Goal: Task Accomplishment & Management: Manage account settings

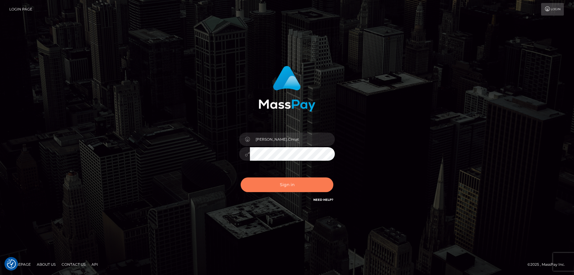
drag, startPoint x: 287, startPoint y: 186, endPoint x: 177, endPoint y: 141, distance: 118.9
click at [287, 187] on button "Sign in" at bounding box center [287, 184] width 93 height 15
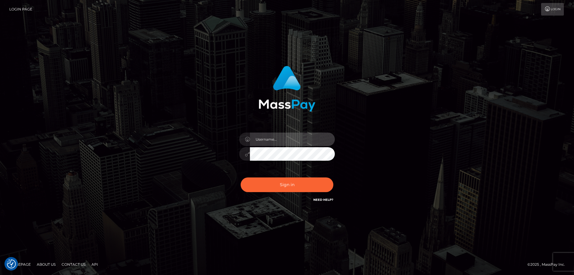
type input "Dan.Cirnat"
click at [331, 177] on div at bounding box center [279, 195] width 123 height 68
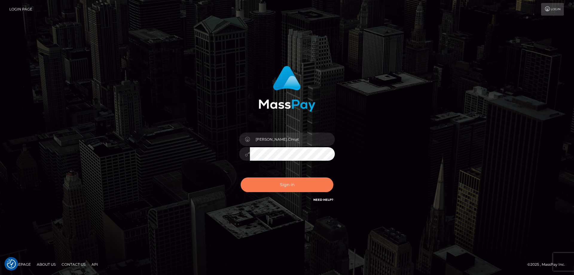
click at [303, 184] on button "Sign in" at bounding box center [287, 184] width 93 height 15
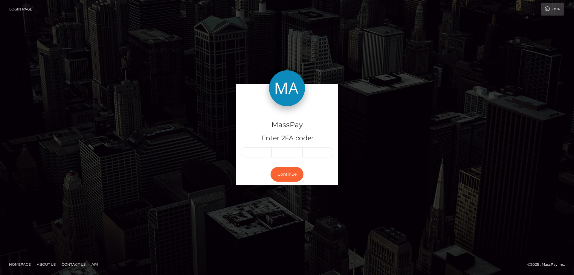
click at [249, 151] on input "text" at bounding box center [249, 152] width 16 height 10
type input "2"
type input "5"
type input "2"
type input "6"
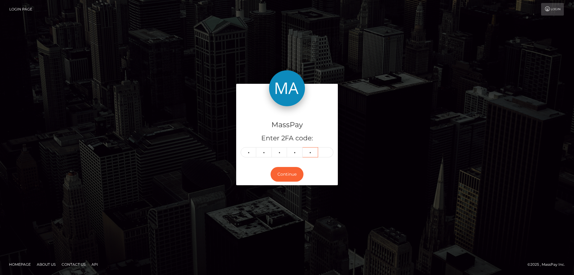
type input "6"
type input "1"
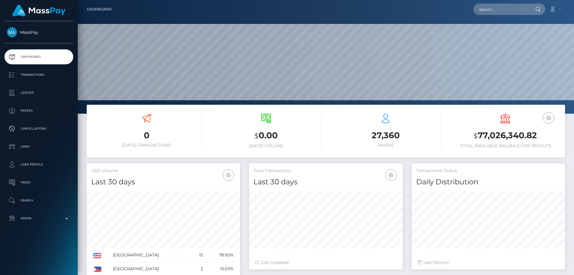
scroll to position [106, 154]
type input "401832808386928640"
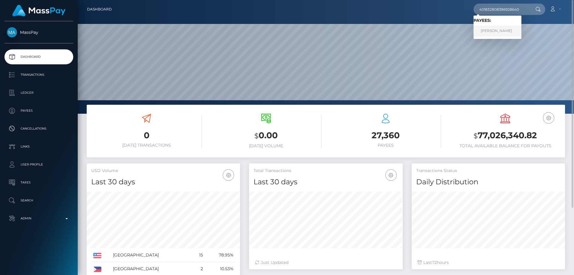
click at [497, 30] on link "Yana Sergeevna Istomina" at bounding box center [497, 30] width 48 height 11
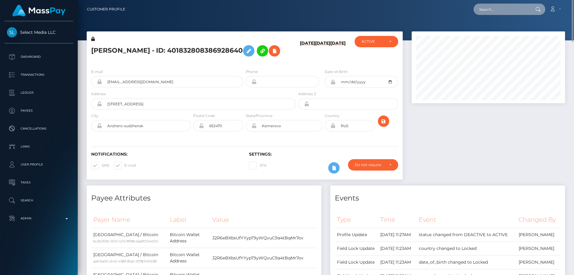
paste input "[CREDIT_CARD_NUMBER]"
type input "[CREDIT_CARD_NUMBER]"
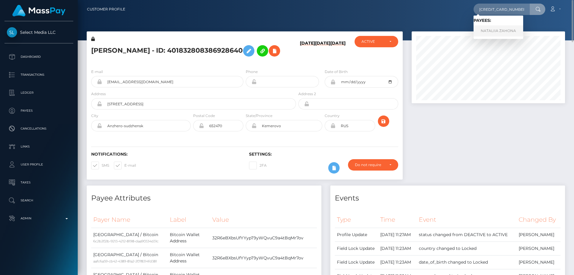
click at [491, 30] on link "NATALIIA ZAHONA" at bounding box center [498, 30] width 50 height 11
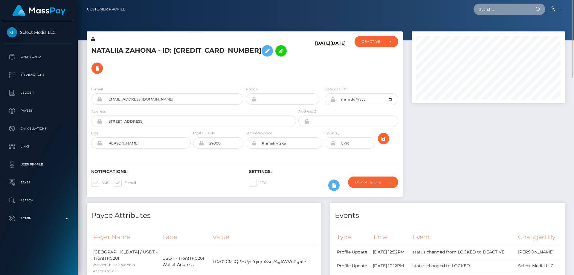
paste input "production:0-266"
type input "production:0-266"
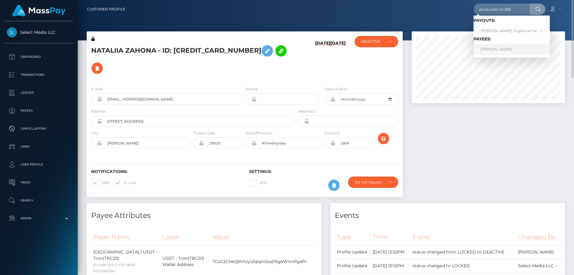
click at [496, 48] on link "Svitlana Klyman" at bounding box center [511, 49] width 76 height 11
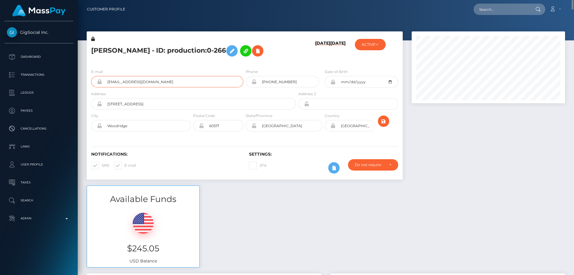
drag, startPoint x: 153, startPoint y: 82, endPoint x: 97, endPoint y: 85, distance: 56.3
click at [97, 85] on div "kathkow2@gmail.com" at bounding box center [167, 81] width 152 height 11
paste input "738413089212342272"
type input "738413089212342272"
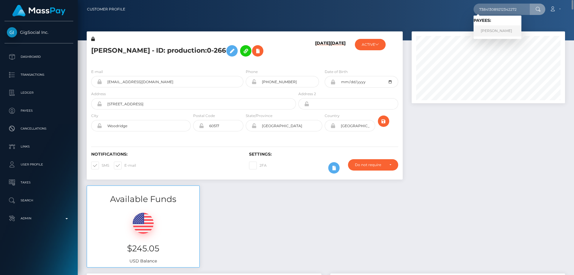
click at [500, 32] on link "INNA LYMAR" at bounding box center [497, 30] width 48 height 11
click at [459, 158] on div at bounding box center [488, 108] width 162 height 154
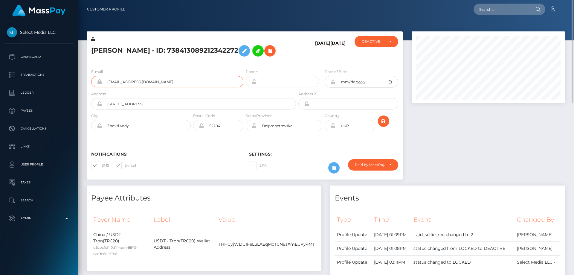
drag, startPoint x: 142, startPoint y: 82, endPoint x: 113, endPoint y: 83, distance: 28.7
click at [98, 84] on div "regularpizzzaaa@gmail.com" at bounding box center [167, 81] width 152 height 11
paste input "poact_RncGwfeF3C0o"
type input "poact_RncGwfeF3C0o"
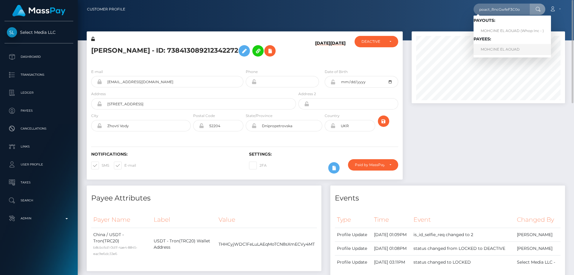
click at [503, 49] on link "MOHCINE EL AOUAD" at bounding box center [511, 49] width 77 height 11
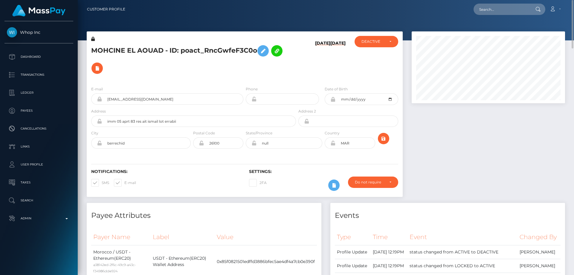
click at [146, 50] on h5 "MOHCINE EL AOUAD - ID: poact_RncGwfeF3C0o" at bounding box center [191, 59] width 201 height 35
copy h5 "MOHCINE EL AOUAD - ID: poact_RncGwfeF3C0o"
paste input "poact_1Rjk68UbXc4f"
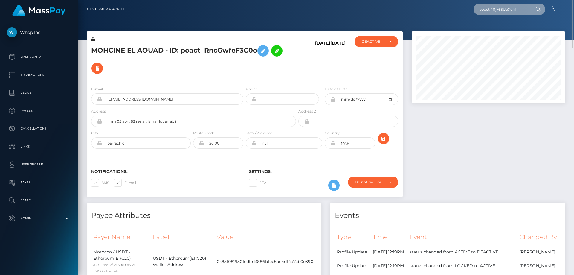
type input "poact_1Rjk68UbXc4f"
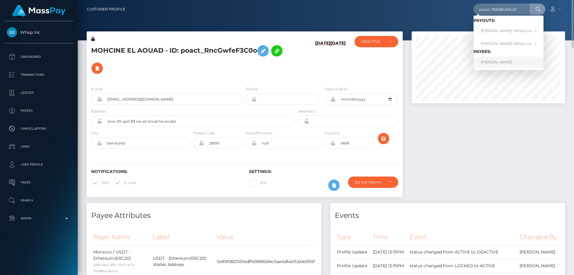
click at [499, 63] on link "JOHN BROWDY" at bounding box center [508, 61] width 70 height 11
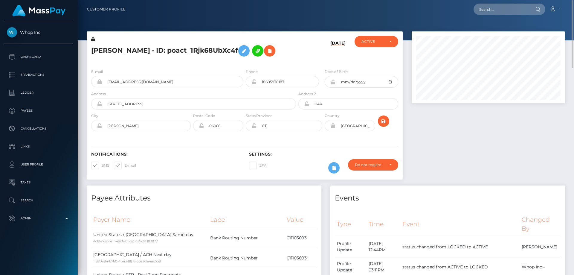
click at [94, 39] on icon at bounding box center [93, 39] width 4 height 4
click at [240, 47] on button at bounding box center [243, 50] width 11 height 11
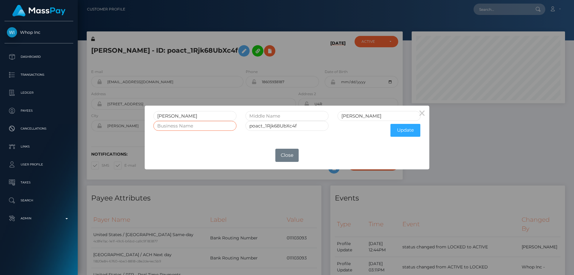
click at [181, 126] on input "text" at bounding box center [194, 126] width 83 height 10
paste input "ENTERPRISES ELITE MARKETING LLC"
type input "ENTERPRISES ELITE MARKETING LLC"
click at [406, 126] on button "Update" at bounding box center [405, 130] width 30 height 13
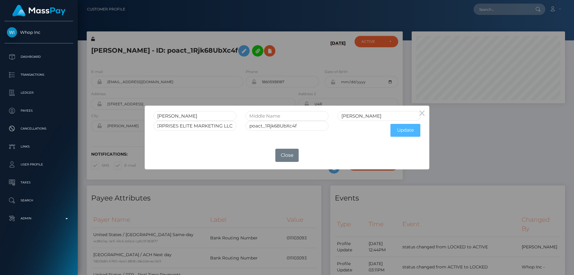
scroll to position [0, 0]
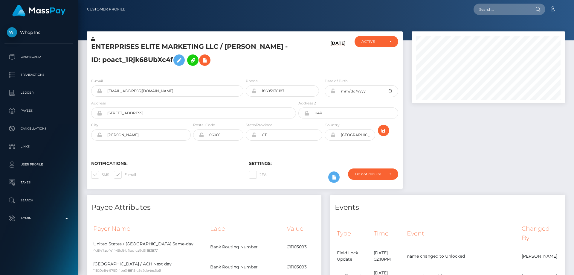
scroll to position [72, 154]
click at [94, 39] on icon at bounding box center [93, 39] width 4 height 4
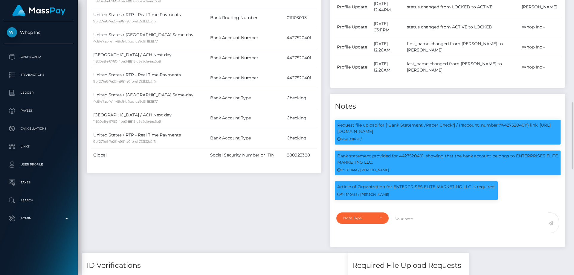
scroll to position [418, 0]
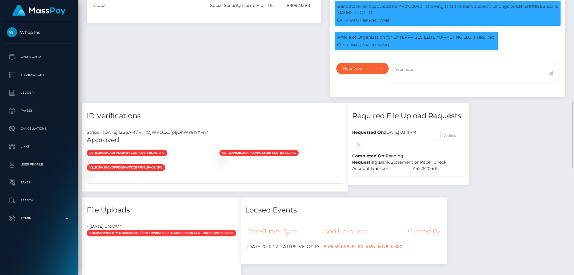
click at [443, 133] on span at bounding box center [443, 135] width 0 height 4
click at [447, 132] on input "Verified" at bounding box center [445, 134] width 4 height 4
click at [443, 133] on span at bounding box center [443, 135] width 0 height 4
click at [447, 132] on input "Verified" at bounding box center [445, 134] width 4 height 4
checkbox input "false"
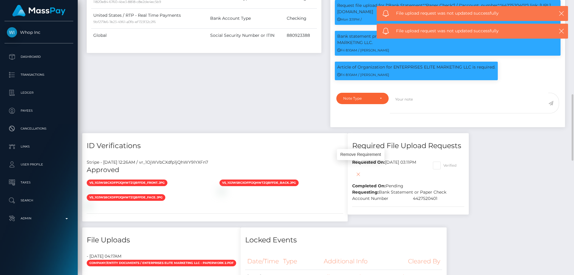
scroll to position [72, 154]
click at [360, 170] on icon at bounding box center [358, 173] width 7 height 7
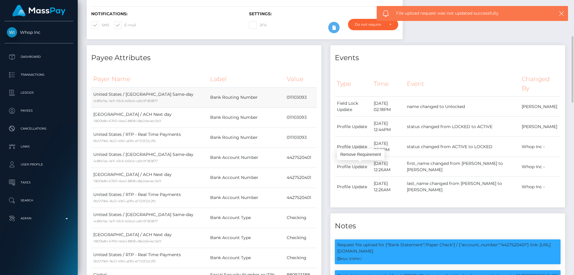
scroll to position [0, 0]
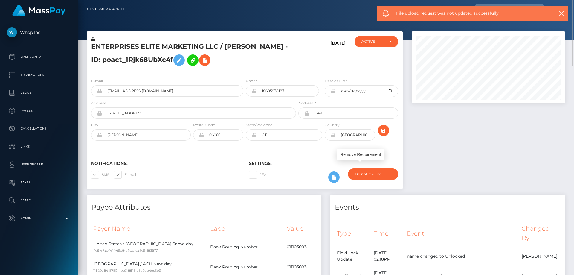
click at [279, 62] on h5 "ENTERPRISES ELITE MARKETING LLC / [PERSON_NAME] - ID: poact_1Rjk68UbXc4f" at bounding box center [191, 55] width 201 height 27
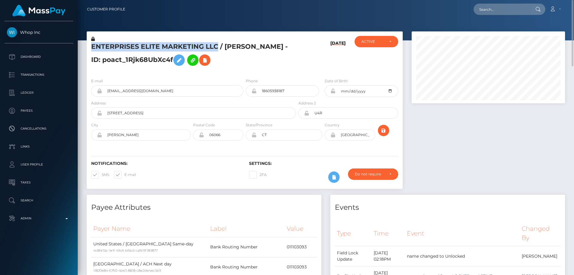
drag, startPoint x: 219, startPoint y: 44, endPoint x: 92, endPoint y: 47, distance: 126.5
click at [92, 47] on h5 "ENTERPRISES ELITE MARKETING LLC / [PERSON_NAME] - ID: poact_1Rjk68UbXc4f" at bounding box center [191, 55] width 201 height 27
copy h5 "ENTERPRISES ELITE MARKETING LLC"
click at [287, 68] on h5 "ENTERPRISES ELITE MARKETING LLC / [PERSON_NAME] - ID: poact_1Rjk68UbXc4f" at bounding box center [191, 55] width 201 height 27
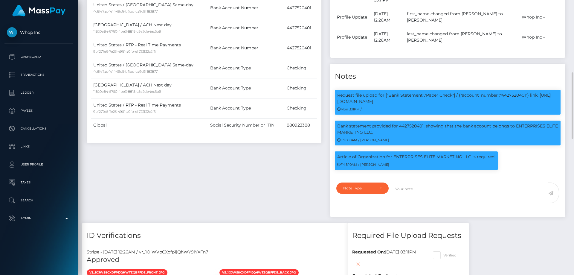
scroll to position [329, 0]
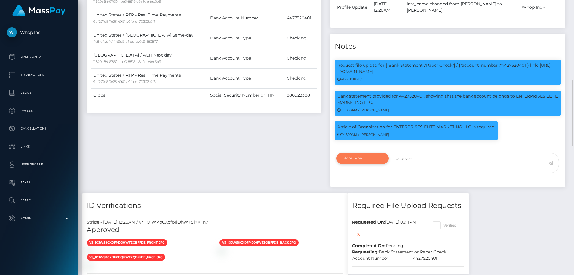
click at [350, 152] on div "Note Type" at bounding box center [362, 157] width 52 height 11
click at [356, 184] on span "Compliance" at bounding box center [354, 186] width 22 height 5
select select "COMPLIANCE"
click at [424, 154] on textarea at bounding box center [469, 162] width 158 height 21
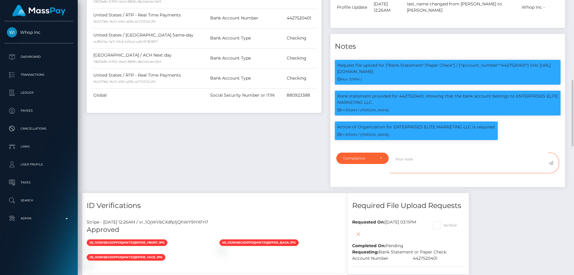
type textarea "A"
paste textarea "Documents on file for Mount Equinox Inc confirming that Kevin Jeffrey Bennett i…"
drag, startPoint x: 435, startPoint y: 148, endPoint x: 469, endPoint y: 153, distance: 34.2
click at [469, 153] on textarea "Documents on file for Mount Equinox Inc confirming that Kevin Jeffrey Bennett i…" at bounding box center [469, 162] width 158 height 21
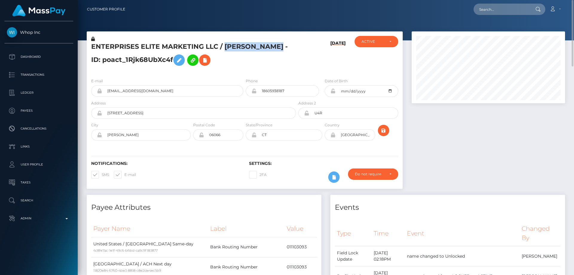
drag, startPoint x: 224, startPoint y: 47, endPoint x: 270, endPoint y: 45, distance: 46.1
click at [277, 47] on h5 "ENTERPRISES ELITE MARKETING LLC / JOHN BROWDY - ID: poact_1Rjk68UbXc4f" at bounding box center [191, 55] width 201 height 27
copy h5 "JOHN BROWDY"
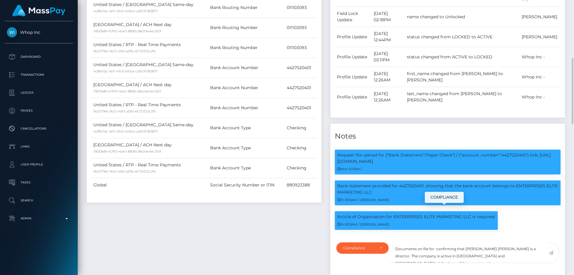
scroll to position [299, 0]
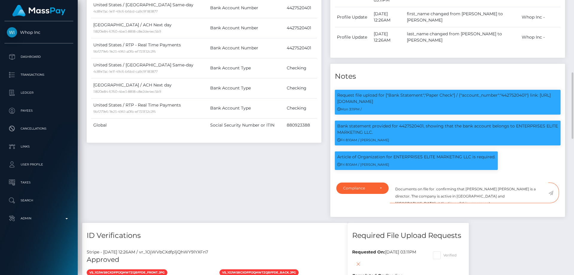
click at [435, 182] on textarea "Documents on file for confirming that Kevin Jeffrey Bennett is a director. The …" at bounding box center [469, 192] width 158 height 21
paste textarea "JOHN BROWDY"
drag, startPoint x: 493, startPoint y: 182, endPoint x: 532, endPoint y: 182, distance: 38.6
click at [532, 182] on textarea "Documents on file for JOHN BROWDY confirming that Kevin Jeffrey Bennett is a di…" at bounding box center [469, 192] width 158 height 21
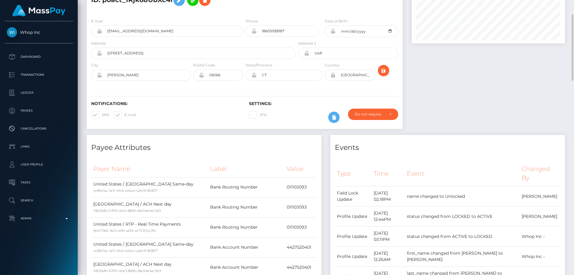
scroll to position [0, 0]
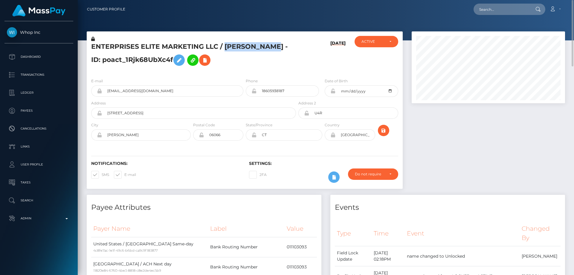
drag, startPoint x: 225, startPoint y: 46, endPoint x: 276, endPoint y: 44, distance: 51.5
click at [276, 44] on h5 "ENTERPRISES ELITE MARKETING LLC / JOHN BROWDY - ID: poact_1Rjk68UbXc4f" at bounding box center [191, 55] width 201 height 27
copy h5 "JOHN BROWDY"
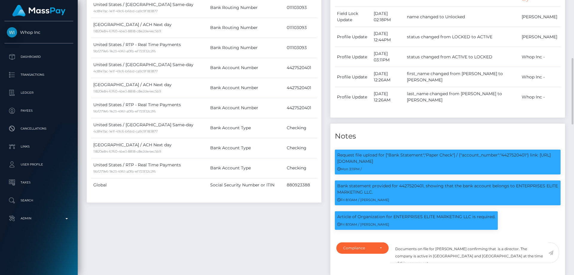
scroll to position [269, 0]
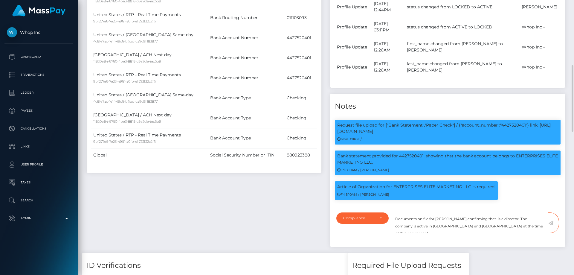
click at [493, 212] on textarea "Documents on file for JOHN BROWDY confirming that is a director. The company is…" at bounding box center [469, 222] width 158 height 21
paste textarea "JOHN BROWDY"
click at [527, 212] on textarea "Documents on file for JOHN BROWDY confirming that JOHN BROWDY is a director. Th…" at bounding box center [469, 222] width 158 height 21
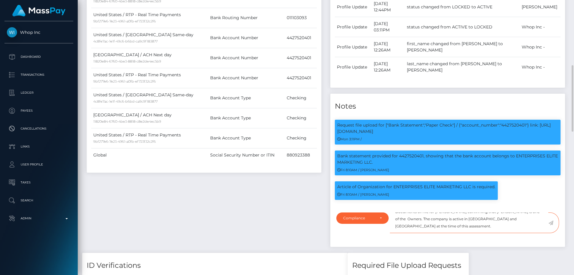
drag, startPoint x: 469, startPoint y: 218, endPoint x: 481, endPoint y: 219, distance: 12.7
click at [481, 217] on textarea "Documents on file for JOHN BROWDY confirming that JOHN BROWDY is one of the Own…" at bounding box center [469, 222] width 158 height 21
click at [484, 221] on textarea "Documents on file for JOHN BROWDY confirming that JOHN BROWDY is one of the Own…" at bounding box center [469, 222] width 158 height 21
drag, startPoint x: 468, startPoint y: 216, endPoint x: 486, endPoint y: 215, distance: 17.4
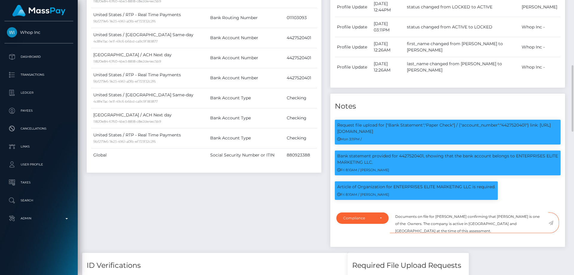
click at [486, 215] on textarea "Documents on file for JOHN BROWDY confirming that JOHN BROWDY is one of the Own…" at bounding box center [469, 222] width 158 height 21
type textarea "Documents on file for JOHN BROWDY confirming that JOHN BROWDY is one of the Own…"
click at [550, 220] on icon at bounding box center [550, 222] width 5 height 5
click at [260, 205] on div "Payee Attributes Payer Name Label Value United States / ACH Same-day 4c8fe7ac-1…" at bounding box center [204, 89] width 244 height 327
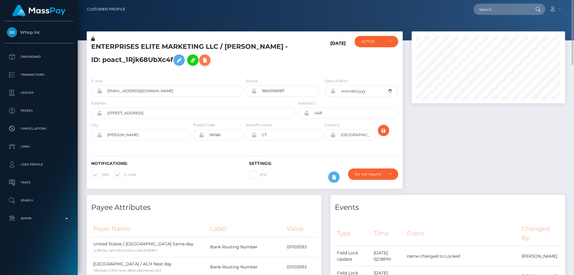
click at [204, 58] on icon at bounding box center [204, 59] width 7 height 7
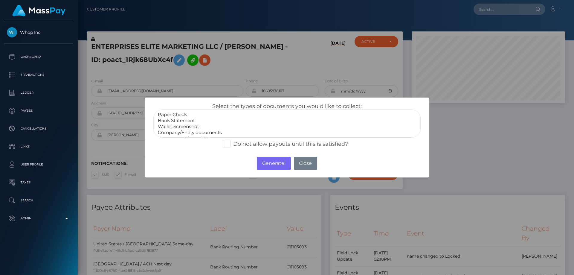
select select "Company/Entity documents"
click at [195, 131] on option "Company/Entity documents" at bounding box center [286, 132] width 259 height 6
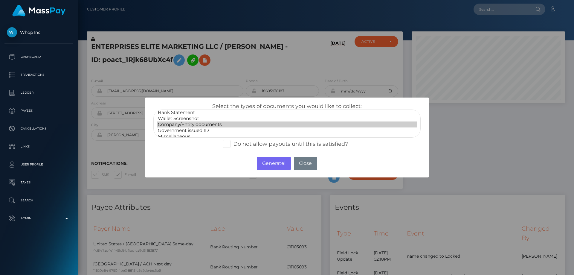
scroll to position [12, 0]
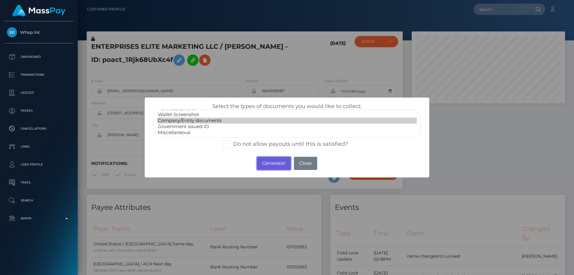
click at [273, 163] on button "Generate!" at bounding box center [274, 163] width 34 height 13
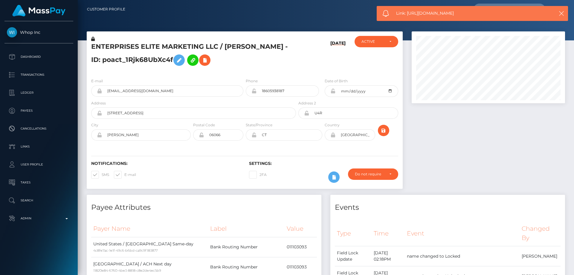
drag, startPoint x: 464, startPoint y: 12, endPoint x: 406, endPoint y: 15, distance: 58.1
click at [406, 15] on span "Link: [URL][DOMAIN_NAME]" at bounding box center [470, 13] width 148 height 6
copy span "[URL][DOMAIN_NAME]"
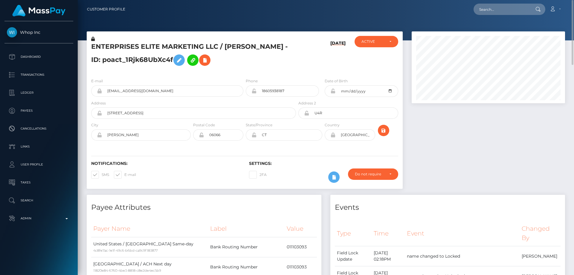
click at [127, 60] on h5 "ENTERPRISES ELITE MARKETING LLC / [PERSON_NAME] - ID: poact_1Rjk68UbXc4f" at bounding box center [191, 55] width 201 height 27
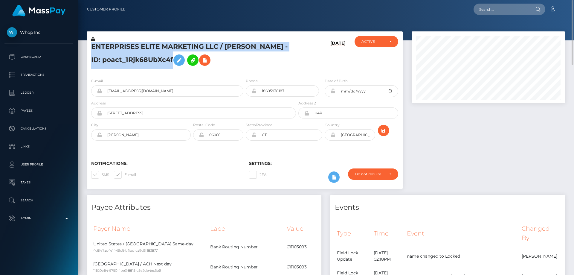
click at [127, 60] on h5 "ENTERPRISES ELITE MARKETING LLC / [PERSON_NAME] - ID: poact_1Rjk68UbXc4f" at bounding box center [191, 55] width 201 height 27
copy h5 "ENTERPRISES ELITE MARKETING LLC / [PERSON_NAME] - ID: poact_1Rjk68UbXc4f"
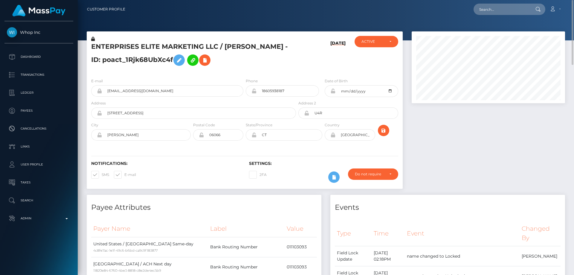
click at [334, 77] on div "E-mail jbrowdy@ymail.com Phone 18605938187 U4R CT" at bounding box center [245, 109] width 316 height 73
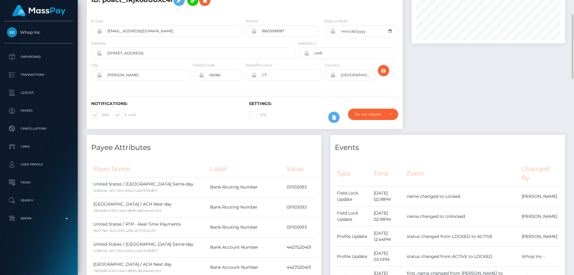
scroll to position [0, 0]
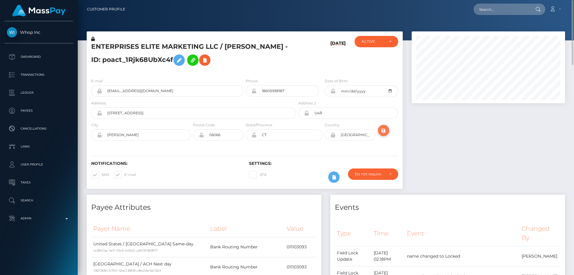
click at [384, 127] on icon "submit" at bounding box center [383, 130] width 7 height 7
click at [312, 61] on div "[DATE]" at bounding box center [323, 54] width 53 height 37
paste input "amberbelleci9"
type input "amberbelleci9"
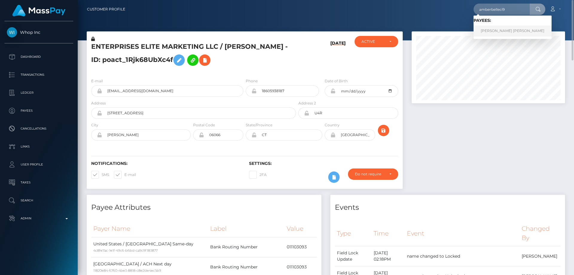
click at [492, 29] on link "[PERSON_NAME] [PERSON_NAME]" at bounding box center [512, 30] width 78 height 11
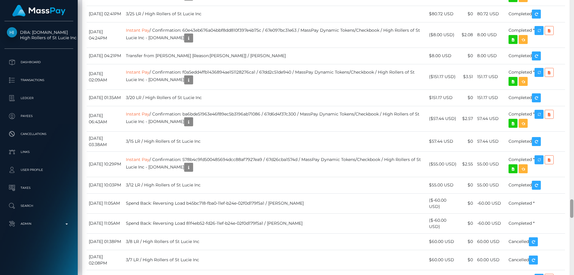
scroll to position [2964, 0]
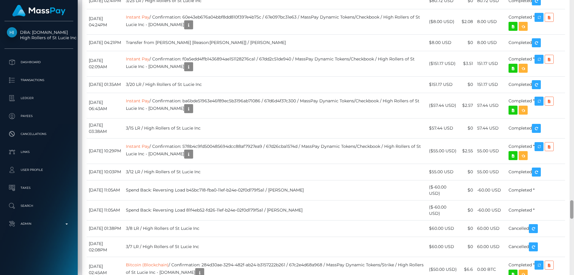
drag, startPoint x: 573, startPoint y: 142, endPoint x: 574, endPoint y: 210, distance: 68.2
click at [574, 210] on div at bounding box center [571, 137] width 4 height 275
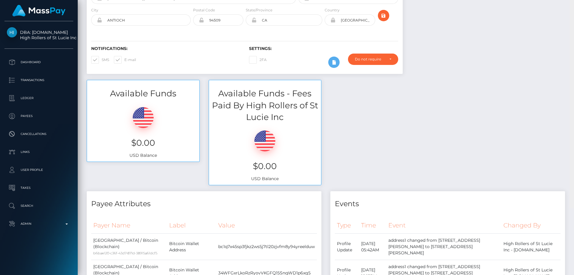
scroll to position [0, 0]
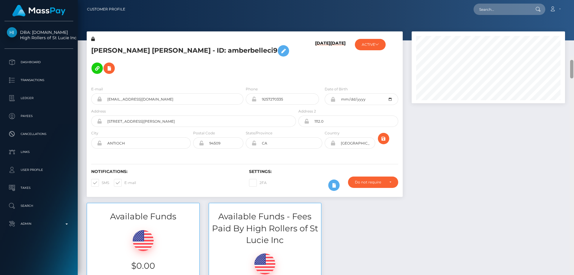
drag, startPoint x: 573, startPoint y: 104, endPoint x: 574, endPoint y: 1, distance: 103.7
click at [574, 1] on div "Customer Profile Loading... Loading..." at bounding box center [326, 137] width 496 height 275
drag, startPoint x: 194, startPoint y: 50, endPoint x: 84, endPoint y: 54, distance: 109.5
click at [84, 54] on div "AMBER ELIZABETH SKULTETY - ID: amberbelleci9 04/03/25 03/01/25 MassPay -" at bounding box center [244, 116] width 325 height 171
copy div "AMBER ELIZABETH SKULTETY"
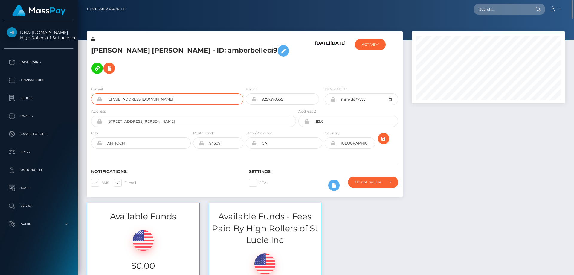
drag, startPoint x: 159, startPoint y: 100, endPoint x: 100, endPoint y: 100, distance: 59.5
click at [100, 100] on div "amberbelleci9@gmail.com" at bounding box center [167, 98] width 152 height 11
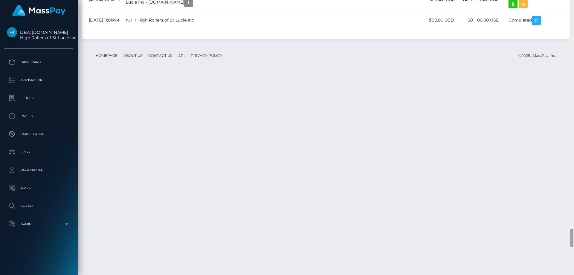
scroll to position [3429, 0]
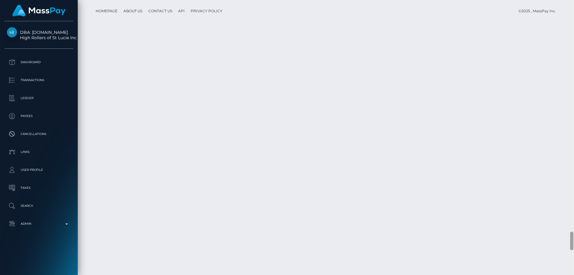
drag, startPoint x: 571, startPoint y: 69, endPoint x: 574, endPoint y: 241, distance: 171.9
click at [574, 241] on div at bounding box center [571, 137] width 4 height 275
drag, startPoint x: 456, startPoint y: 186, endPoint x: 432, endPoint y: 186, distance: 23.9
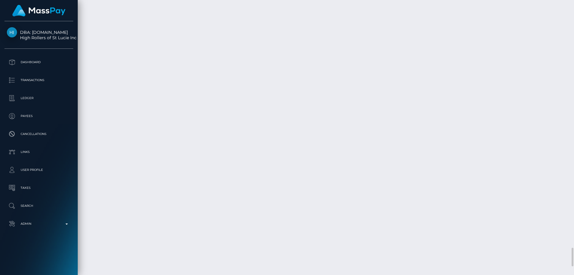
copy td "$50.00 USD"
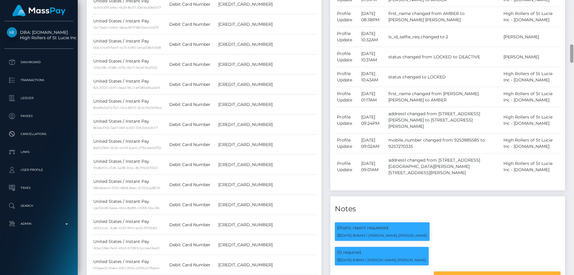
scroll to position [524, 0]
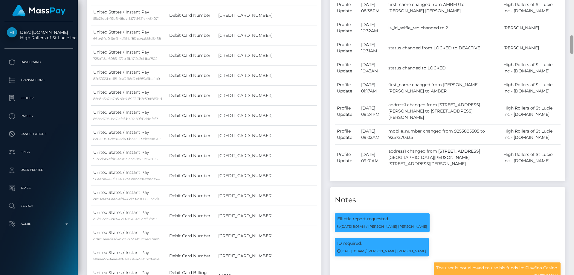
drag, startPoint x: 571, startPoint y: 238, endPoint x: 574, endPoint y: 46, distance: 192.5
click at [574, 46] on div at bounding box center [571, 137] width 4 height 275
drag, startPoint x: 526, startPoint y: 230, endPoint x: 559, endPoint y: 229, distance: 32.9
click at [559, 262] on div "The user is not allowed to use his funds in: Playfina Casino. 03/11/25 6:05AM" at bounding box center [497, 271] width 127 height 19
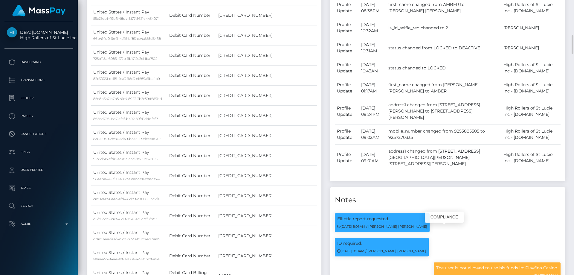
copy p "Playfina Casino."
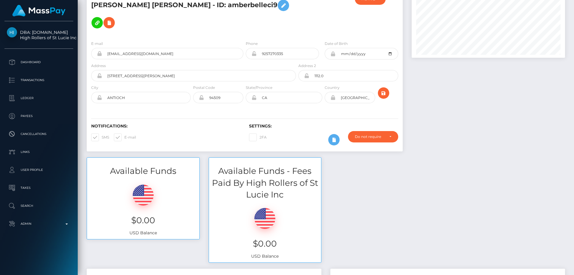
scroll to position [0, 0]
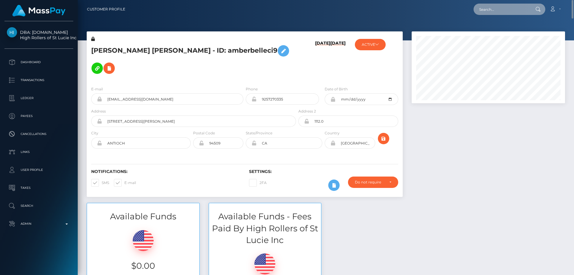
paste input "301680653697556480"
type input "301680653697556480"
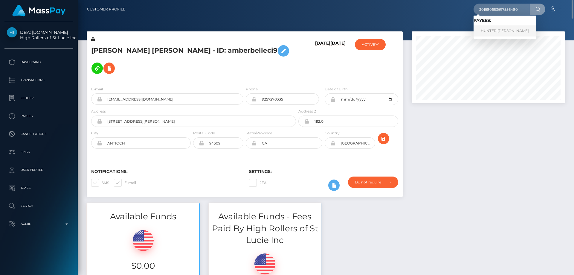
click at [492, 29] on link "HUNTER JAKE DOUGLAS" at bounding box center [504, 30] width 62 height 11
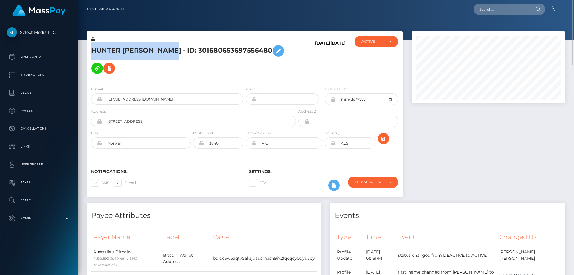
drag, startPoint x: 175, startPoint y: 51, endPoint x: 103, endPoint y: 50, distance: 72.0
click at [89, 51] on div "HUNTER JAKE DOUGLAS - ID: 301680653697556480" at bounding box center [192, 58] width 210 height 45
copy h5 "HUNTER JAKE DOUGLAS"
drag, startPoint x: 157, startPoint y: 101, endPoint x: 106, endPoint y: 101, distance: 50.2
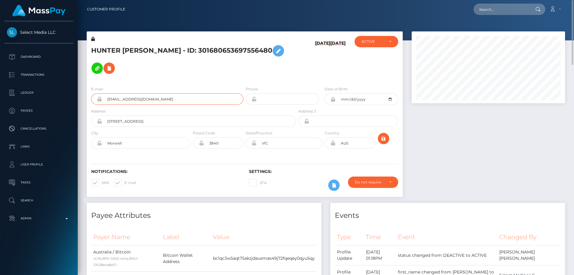
click at [101, 103] on div "lilhyperpotion@gmail.com" at bounding box center [167, 98] width 152 height 11
paste input "Anastasia Dyuzhinova"
type input "Anastasia Dyuzhinova"
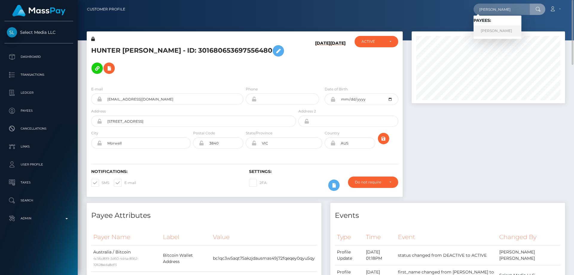
click at [493, 32] on link "[PERSON_NAME]" at bounding box center [497, 30] width 48 height 11
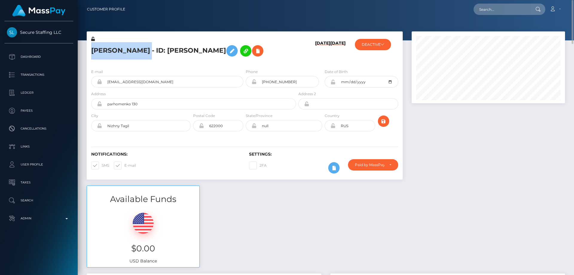
drag, startPoint x: 167, startPoint y: 49, endPoint x: 90, endPoint y: 51, distance: 77.1
click at [90, 51] on div "[PERSON_NAME] - ID: [PERSON_NAME]" at bounding box center [192, 50] width 210 height 28
copy h5 "[PERSON_NAME]"
drag, startPoint x: 375, startPoint y: 42, endPoint x: 377, endPoint y: 61, distance: 18.9
click at [375, 43] on button "DEACTIVE" at bounding box center [373, 44] width 36 height 11
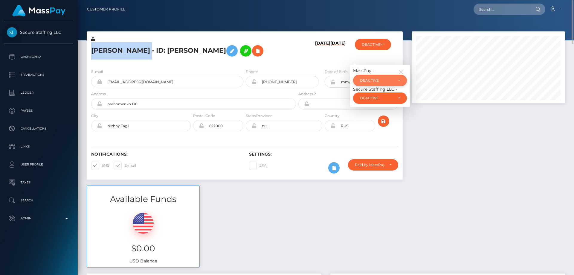
click at [383, 83] on div "DEACTIVE" at bounding box center [376, 80] width 33 height 5
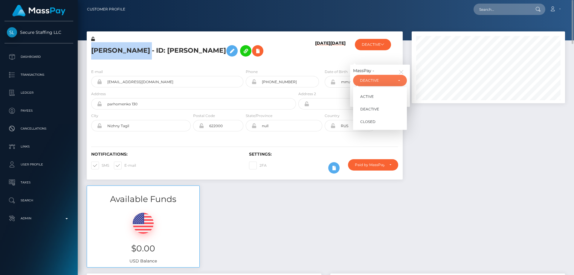
scroll to position [72, 154]
click at [381, 102] on link "ACTIVE" at bounding box center [380, 96] width 54 height 11
select select "ACTIVE"
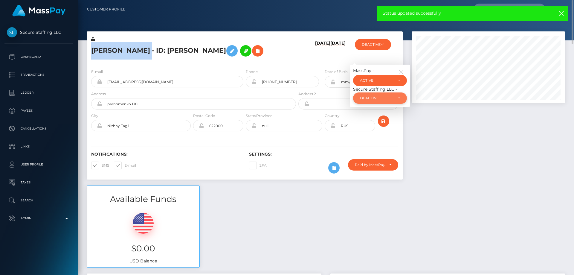
click at [375, 104] on div "DEACTIVE" at bounding box center [380, 97] width 54 height 11
click at [369, 117] on span "ACTIVE" at bounding box center [366, 113] width 13 height 5
select select "ACTIVE"
copy h5 "Anastasia Dyuzhinova"
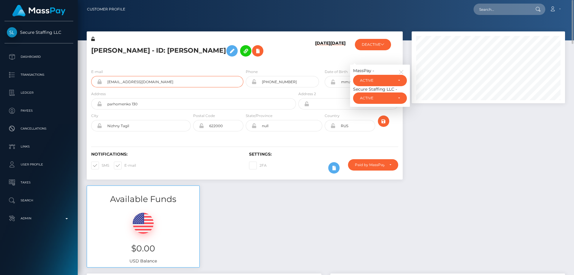
drag, startPoint x: 166, startPoint y: 104, endPoint x: 106, endPoint y: 100, distance: 61.1
click at [106, 87] on input "nastyadyuzhinova@mail.ru" at bounding box center [172, 81] width 141 height 11
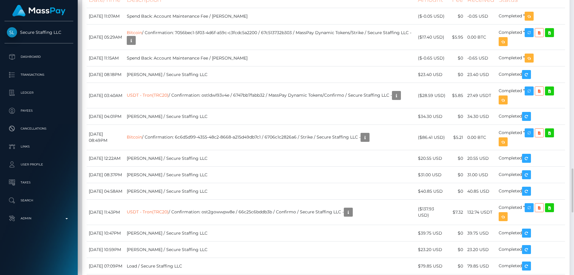
scroll to position [1106, 0]
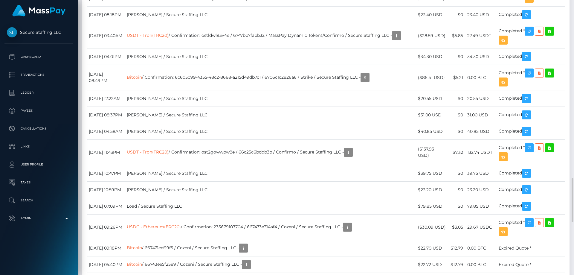
drag, startPoint x: 446, startPoint y: 202, endPoint x: 424, endPoint y: 204, distance: 22.5
copy td "$17.40 USD"
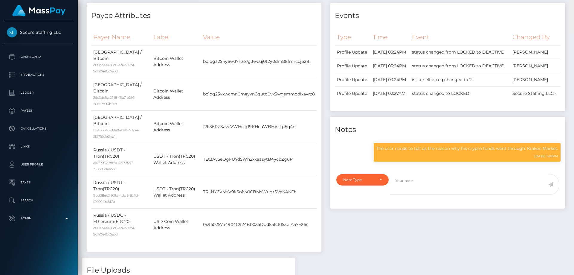
scroll to position [0, 0]
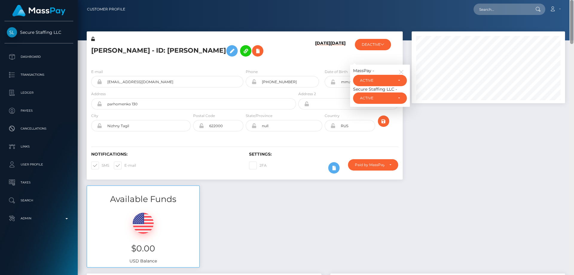
drag, startPoint x: 574, startPoint y: 71, endPoint x: 574, endPoint y: -9, distance: 80.1
click at [574, 0] on html "Secure Staffing LLC Dashboard Transactions Ledger Payees Links" at bounding box center [287, 137] width 574 height 275
click at [496, 109] on div at bounding box center [488, 108] width 162 height 154
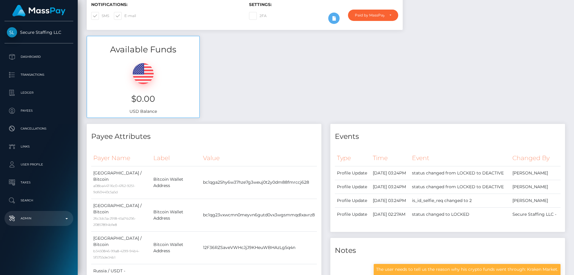
click at [36, 220] on p "Admin" at bounding box center [39, 218] width 64 height 9
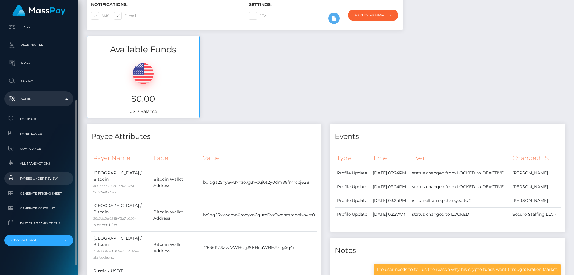
click at [48, 178] on span "Payees under Review" at bounding box center [39, 178] width 64 height 7
